Goal: Task Accomplishment & Management: Manage account settings

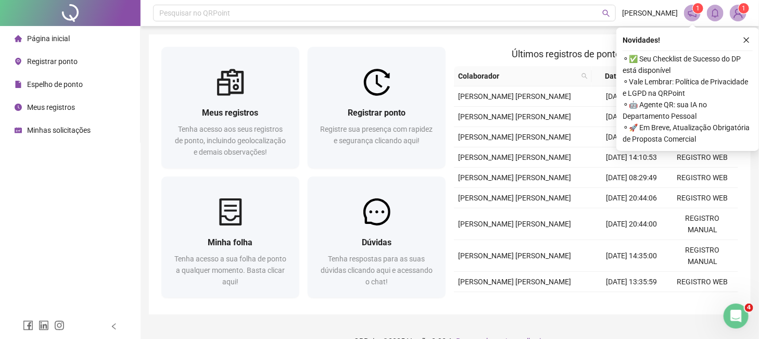
drag, startPoint x: 744, startPoint y: 36, endPoint x: 744, endPoint y: 27, distance: 8.9
click at [744, 36] on icon "close" at bounding box center [746, 39] width 7 height 7
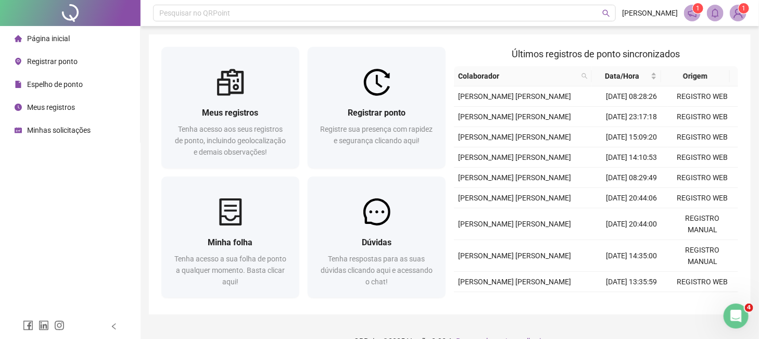
click at [741, 14] on img at bounding box center [739, 13] width 16 height 16
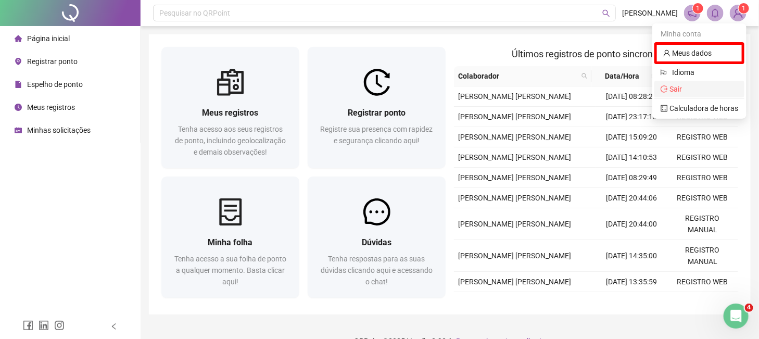
drag, startPoint x: 671, startPoint y: 86, endPoint x: 680, endPoint y: 86, distance: 8.3
click at [675, 86] on span "Sair" at bounding box center [676, 89] width 12 height 8
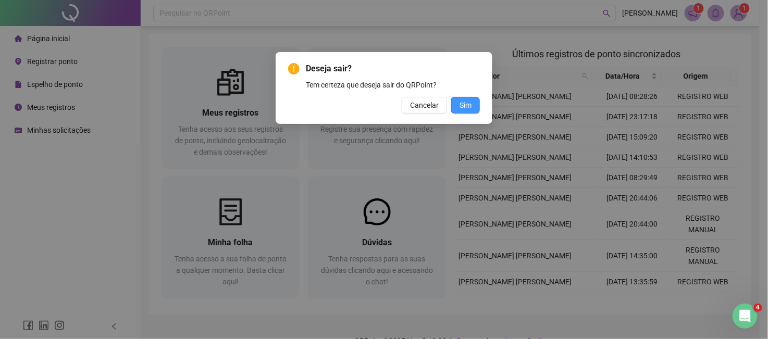
click at [462, 106] on span "Sim" at bounding box center [465, 104] width 12 height 11
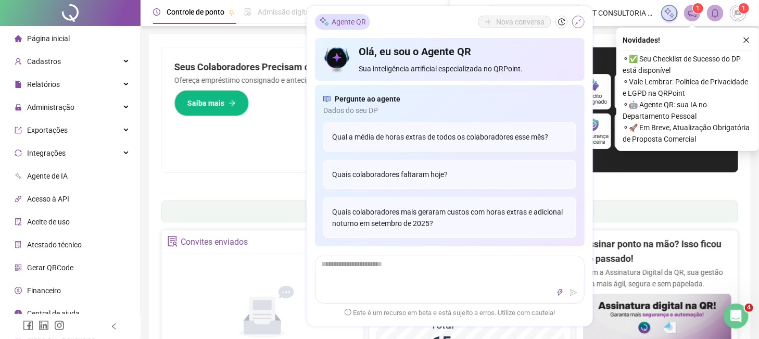
click at [581, 23] on icon "shrink" at bounding box center [578, 21] width 7 height 7
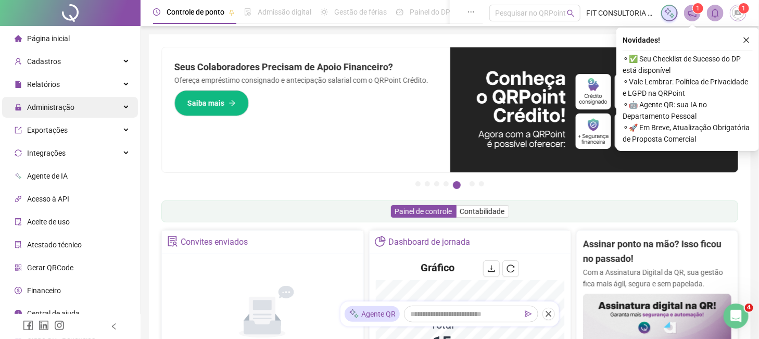
click at [60, 104] on span "Administração" at bounding box center [50, 107] width 47 height 8
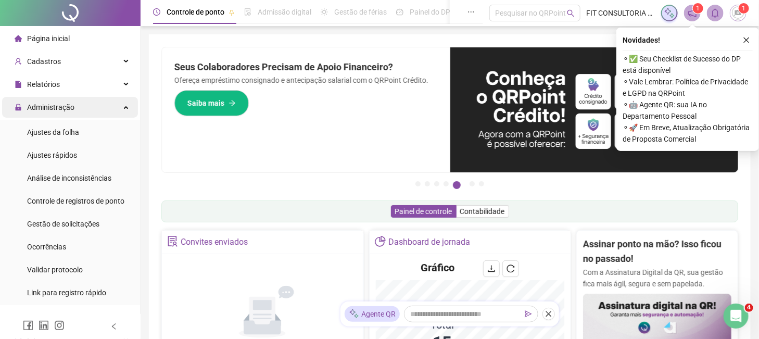
click at [59, 104] on span "Administração" at bounding box center [50, 107] width 47 height 8
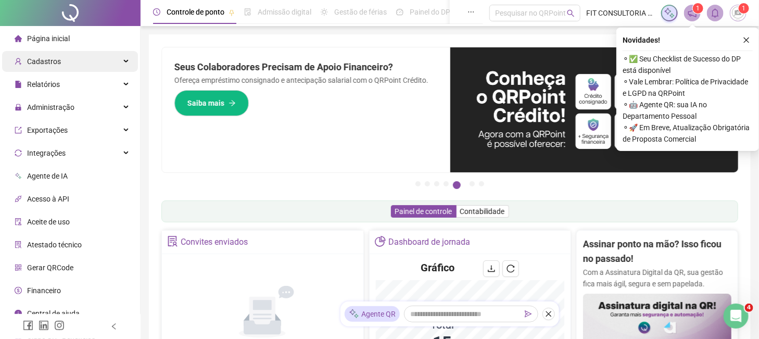
click at [60, 63] on div "Cadastros" at bounding box center [70, 61] width 136 height 21
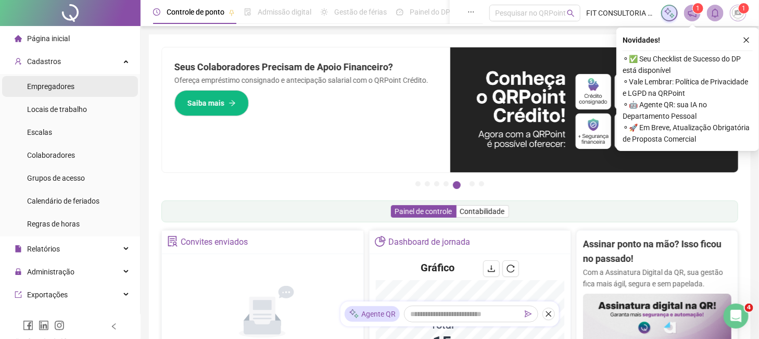
click at [64, 87] on span "Empregadores" at bounding box center [50, 86] width 47 height 8
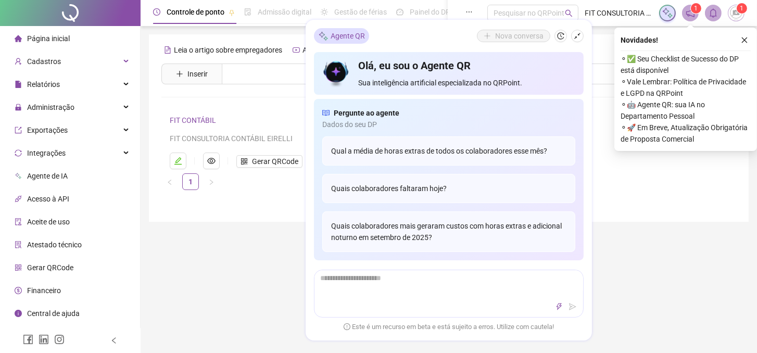
drag, startPoint x: 579, startPoint y: 34, endPoint x: 521, endPoint y: 48, distance: 59.9
click at [579, 34] on icon "shrink" at bounding box center [577, 36] width 6 height 6
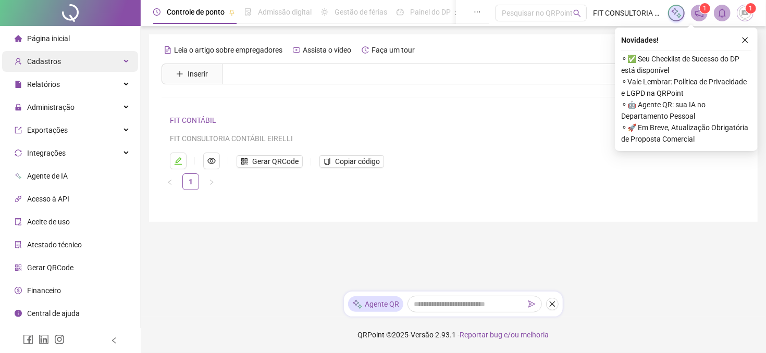
click at [65, 66] on div "Cadastros" at bounding box center [70, 61] width 136 height 21
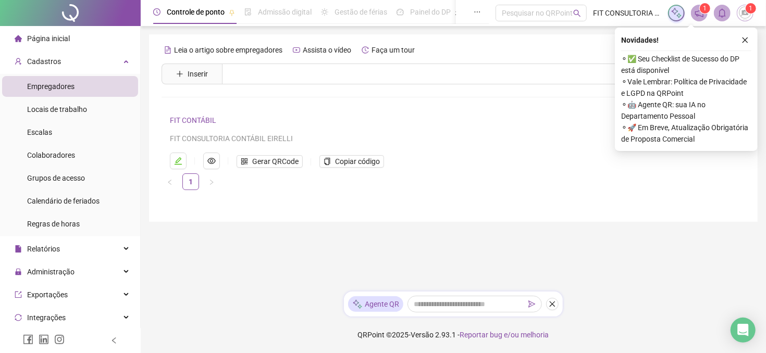
click at [64, 87] on span "Empregadores" at bounding box center [50, 86] width 47 height 8
click at [73, 87] on span "Empregadores" at bounding box center [50, 86] width 47 height 8
click at [56, 63] on span "Cadastros" at bounding box center [44, 61] width 34 height 8
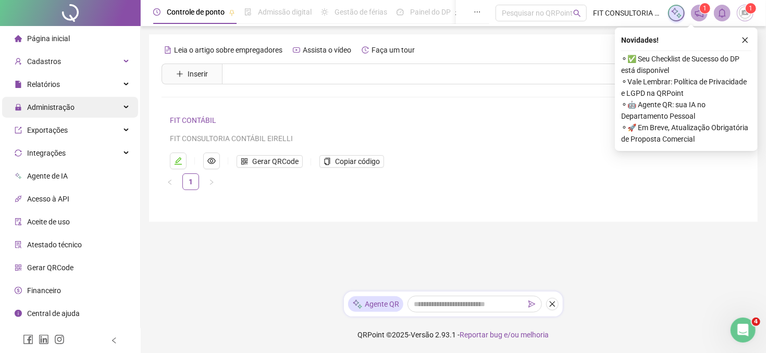
click at [54, 103] on span "Administração" at bounding box center [50, 107] width 47 height 8
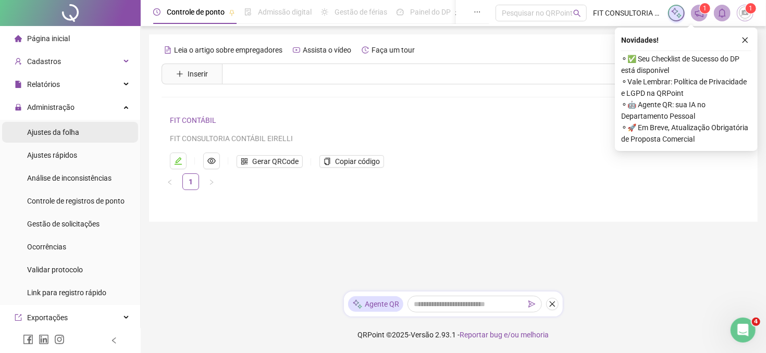
click at [59, 134] on span "Ajustes da folha" at bounding box center [53, 132] width 52 height 8
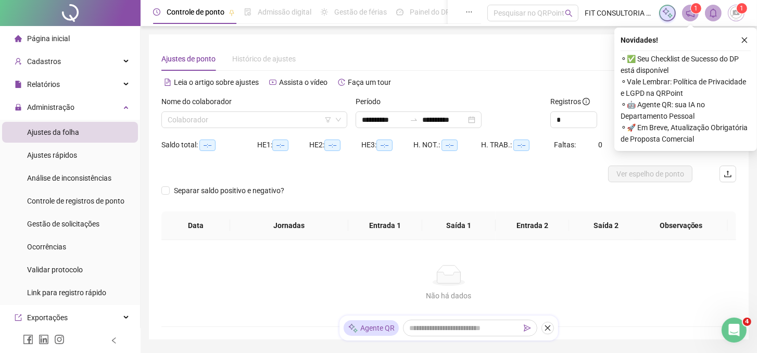
type input "**********"
click at [54, 61] on span "Cadastros" at bounding box center [44, 61] width 34 height 8
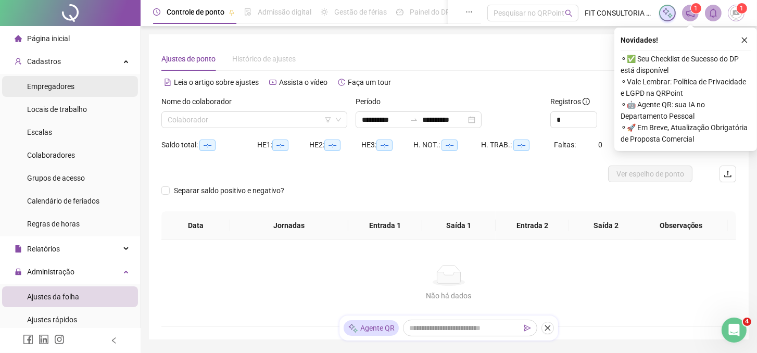
click at [62, 92] on div "Empregadores" at bounding box center [50, 86] width 47 height 21
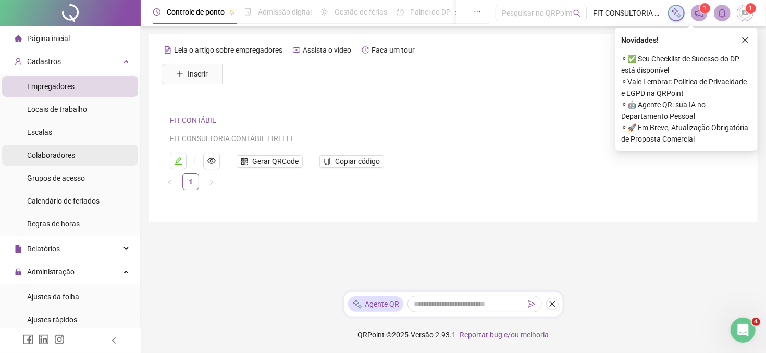
click at [45, 153] on span "Colaboradores" at bounding box center [51, 155] width 48 height 8
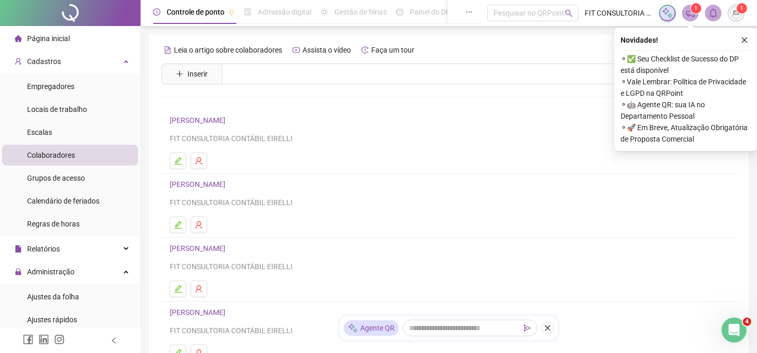
scroll to position [176, 0]
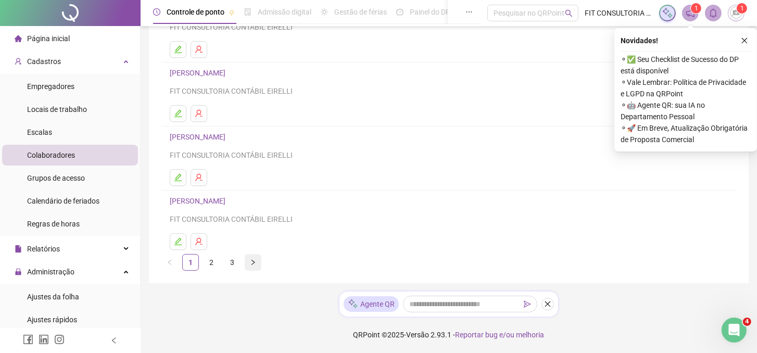
click at [251, 265] on icon "right" at bounding box center [253, 262] width 6 height 6
click at [255, 265] on icon "right" at bounding box center [253, 262] width 6 height 6
click at [229, 136] on link "[PERSON_NAME]" at bounding box center [199, 137] width 59 height 8
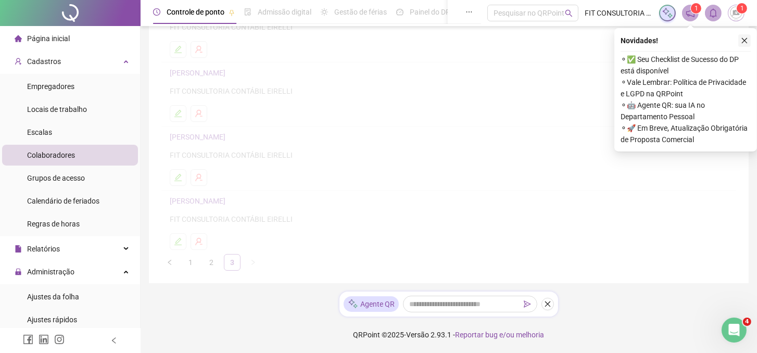
click at [745, 41] on button "button" at bounding box center [745, 40] width 12 height 12
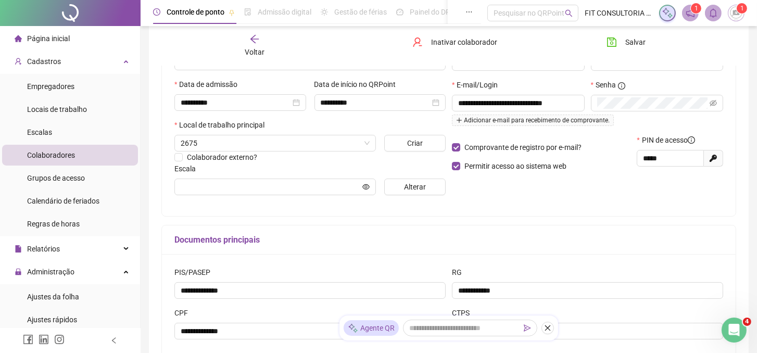
scroll to position [181, 0]
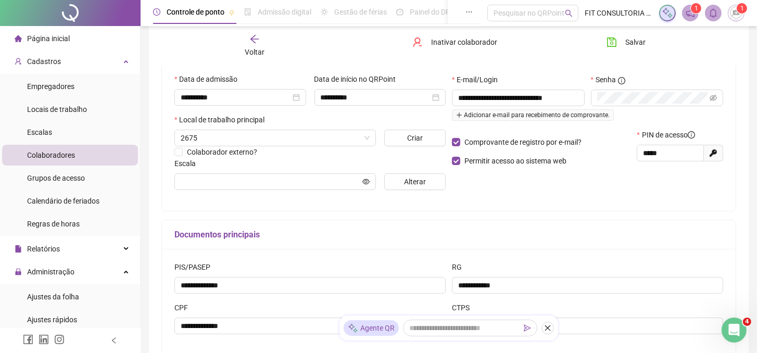
type input "**********"
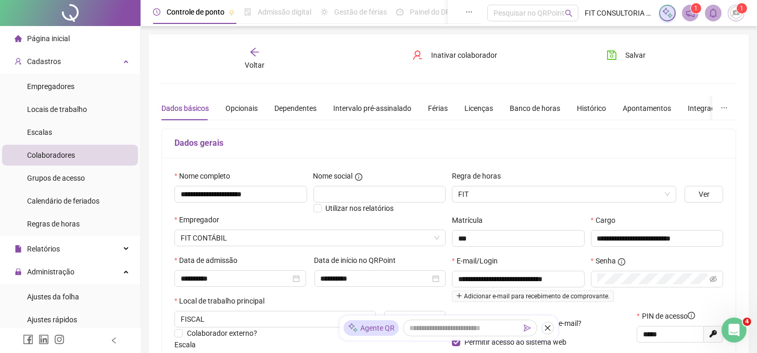
scroll to position [116, 0]
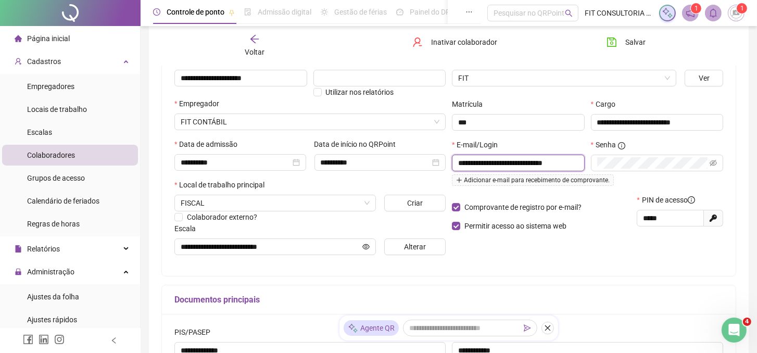
click at [509, 165] on input "**********" at bounding box center [517, 162] width 118 height 11
click at [489, 166] on input "**********" at bounding box center [517, 162] width 118 height 11
type input "**********"
drag, startPoint x: 548, startPoint y: 285, endPoint x: 500, endPoint y: 241, distance: 65.6
click at [550, 283] on div "**********" at bounding box center [448, 216] width 575 height 408
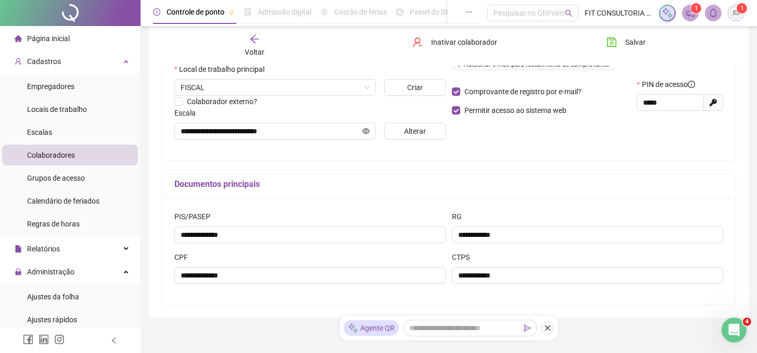
scroll to position [266, 0]
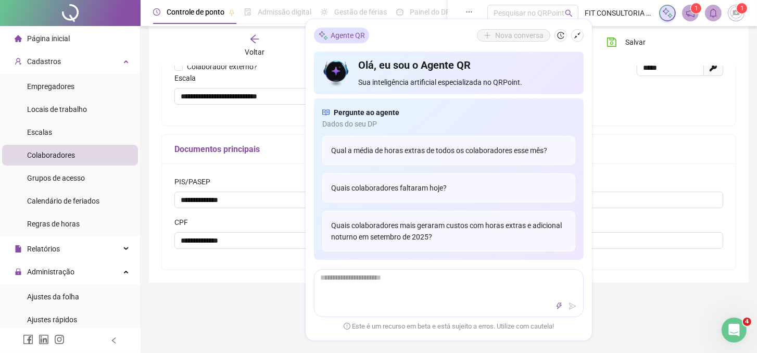
drag, startPoint x: 575, startPoint y: 37, endPoint x: 581, endPoint y: 42, distance: 7.8
click at [578, 37] on icon "shrink" at bounding box center [577, 35] width 7 height 7
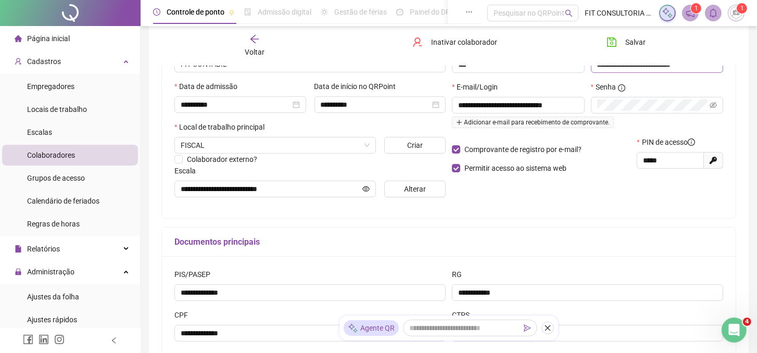
scroll to position [0, 0]
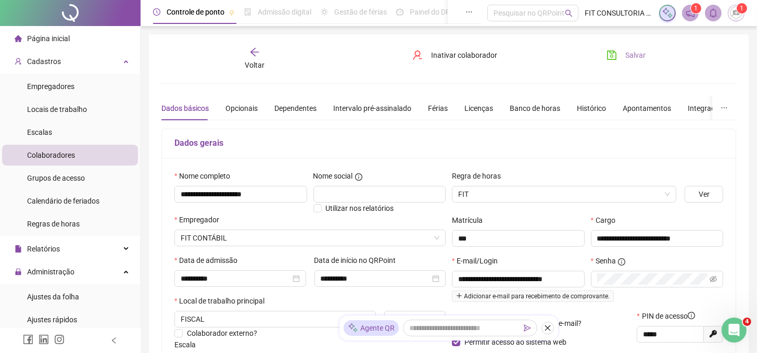
click at [631, 49] on span "Salvar" at bounding box center [636, 54] width 20 height 11
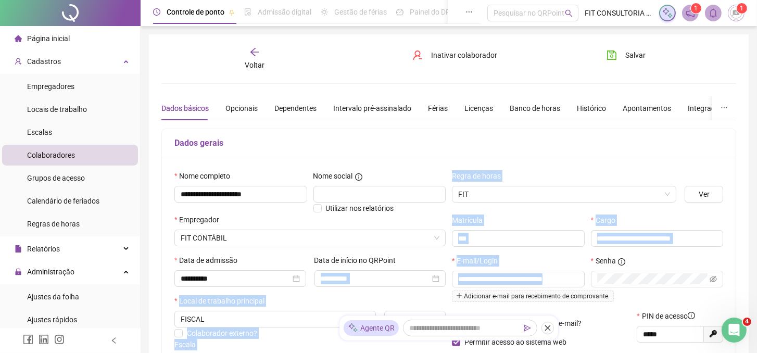
drag, startPoint x: 577, startPoint y: 281, endPoint x: 609, endPoint y: 172, distance: 114.0
click at [402, 285] on div "**********" at bounding box center [448, 274] width 555 height 209
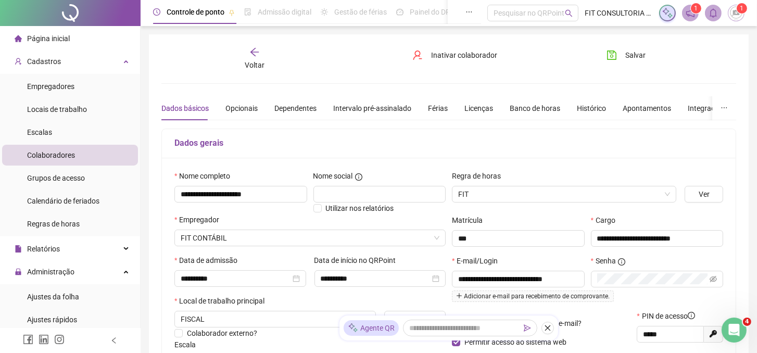
click at [677, 132] on div "Dados gerais" at bounding box center [449, 143] width 574 height 29
drag, startPoint x: 638, startPoint y: 56, endPoint x: 638, endPoint y: 66, distance: 10.4
click at [637, 56] on span "Salvar" at bounding box center [636, 54] width 20 height 11
drag, startPoint x: 323, startPoint y: 67, endPoint x: 297, endPoint y: 65, distance: 26.1
click at [319, 67] on div "Voltar Inativar colaborador Salvar" at bounding box center [448, 59] width 583 height 24
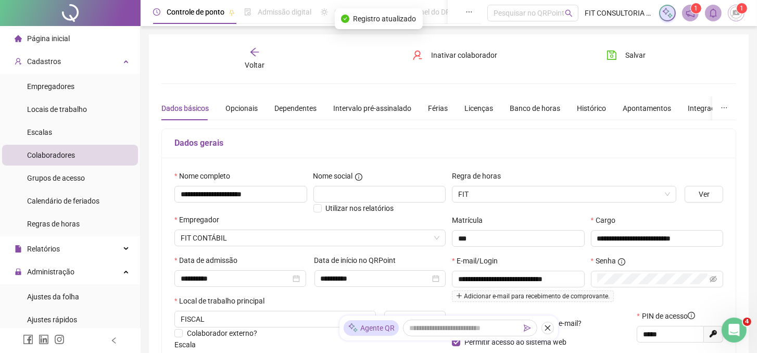
click at [65, 38] on span "Página inicial" at bounding box center [48, 38] width 43 height 8
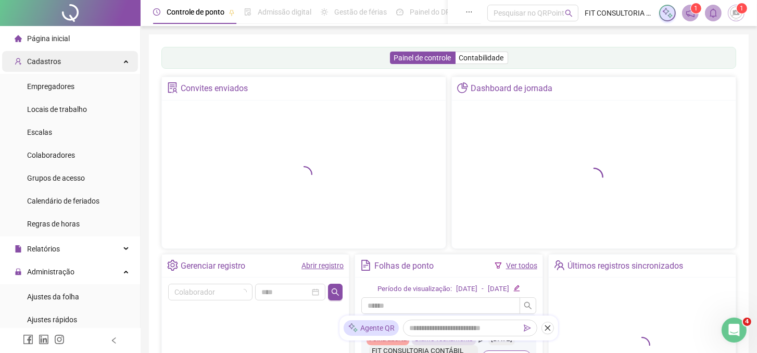
click at [49, 57] on span "Cadastros" at bounding box center [44, 61] width 34 height 8
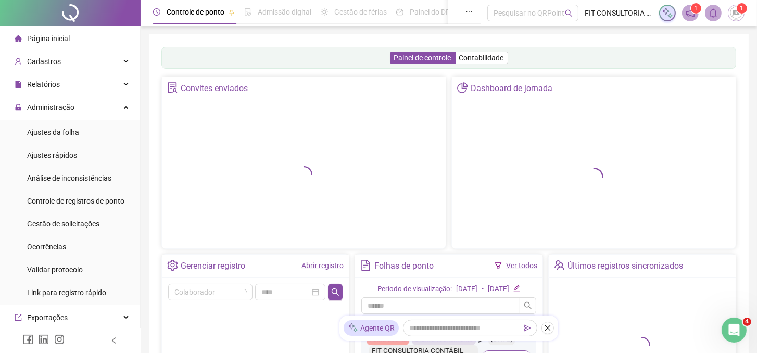
click at [55, 37] on span "Página inicial" at bounding box center [48, 38] width 43 height 8
click at [46, 110] on span "Administração" at bounding box center [50, 107] width 47 height 8
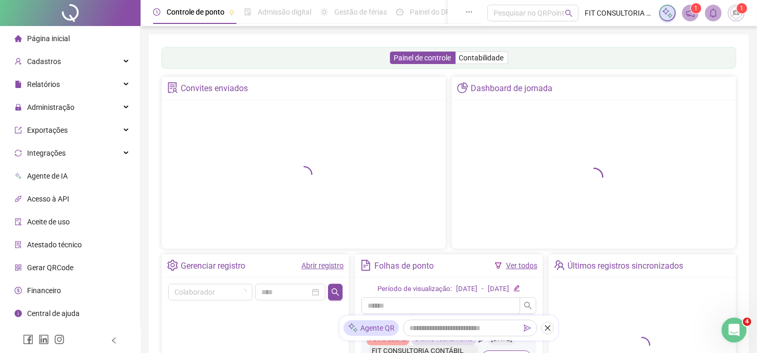
click at [39, 42] on span "Página inicial" at bounding box center [48, 38] width 43 height 8
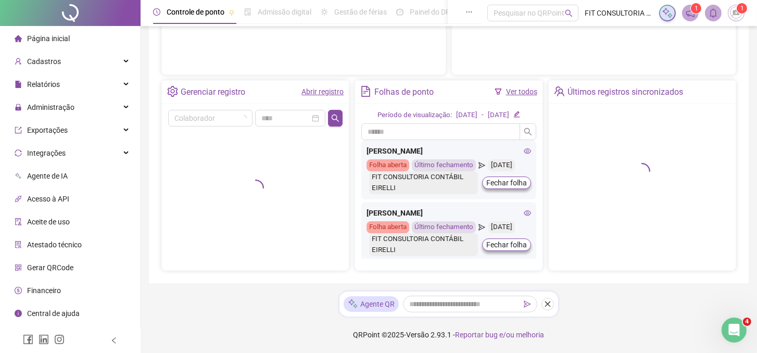
drag, startPoint x: 674, startPoint y: 196, endPoint x: 577, endPoint y: 218, distance: 99.7
click at [676, 195] on div at bounding box center [642, 171] width 174 height 123
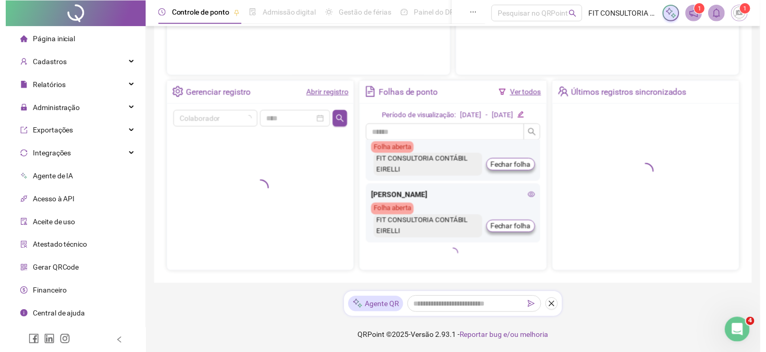
scroll to position [907, 0]
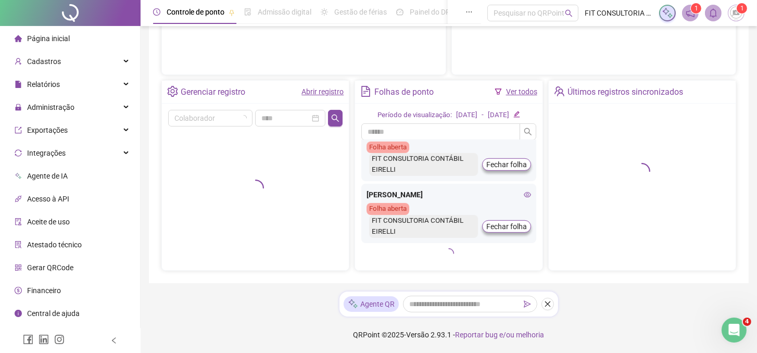
click at [447, 176] on div "FIT CONSULTORIA CONTÁBIL EIRELLI" at bounding box center [423, 164] width 108 height 23
click at [445, 137] on div "[PERSON_NAME]" at bounding box center [449, 131] width 164 height 11
drag, startPoint x: 650, startPoint y: 189, endPoint x: 752, endPoint y: 60, distance: 163.8
click at [652, 184] on div at bounding box center [642, 171] width 174 height 123
click at [742, 11] on span "1" at bounding box center [743, 8] width 4 height 7
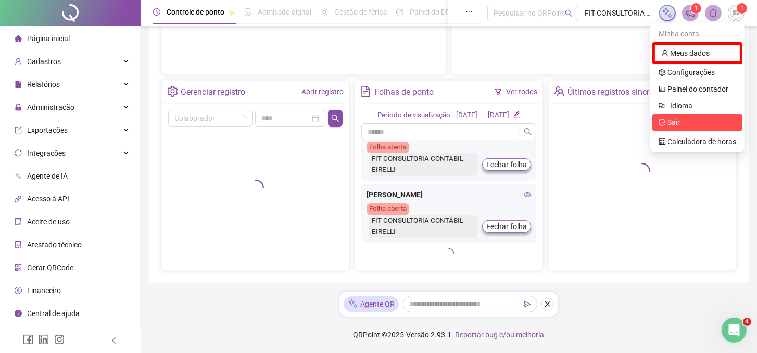
click at [698, 125] on span "Sair" at bounding box center [698, 122] width 78 height 11
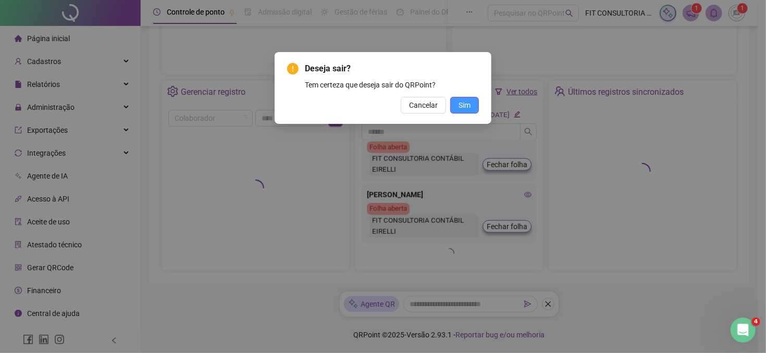
click at [467, 102] on span "Sim" at bounding box center [464, 104] width 12 height 11
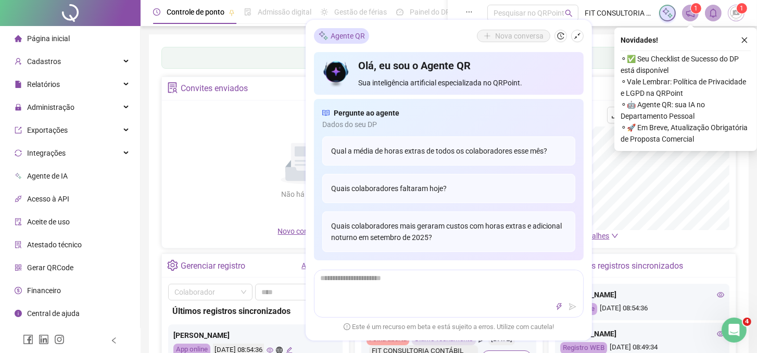
click at [745, 41] on icon "close" at bounding box center [745, 40] width 6 height 6
